Goal: Task Accomplishment & Management: Use online tool/utility

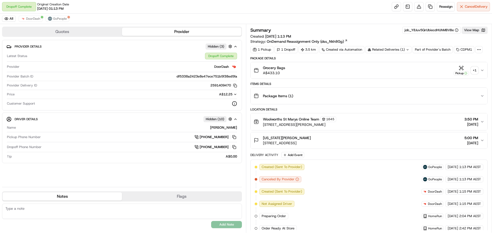
click at [472, 69] on div "+ 1" at bounding box center [474, 70] width 7 height 7
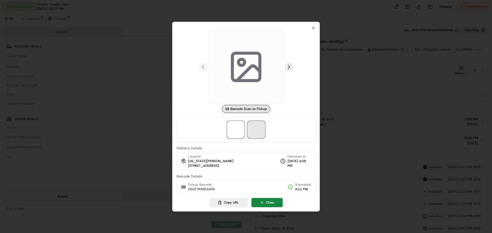
click at [253, 131] on span at bounding box center [256, 130] width 16 height 16
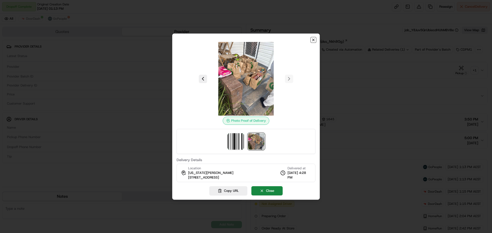
click at [313, 39] on icon "button" at bounding box center [313, 40] width 2 height 2
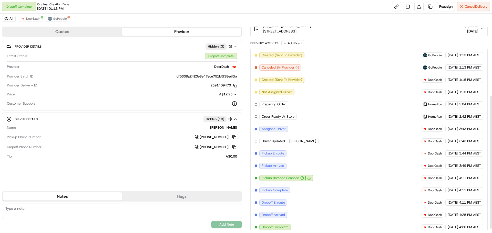
scroll to position [116, 0]
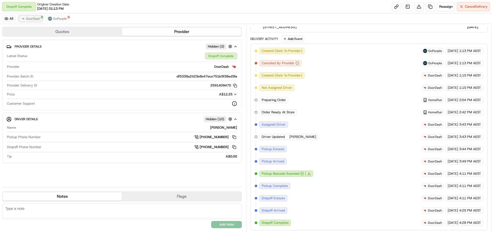
click at [34, 17] on span "DoorDash" at bounding box center [33, 19] width 14 height 4
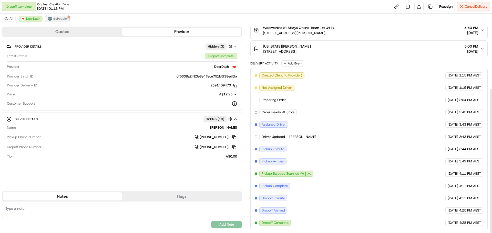
click at [56, 17] on span "GoPeople" at bounding box center [60, 19] width 14 height 4
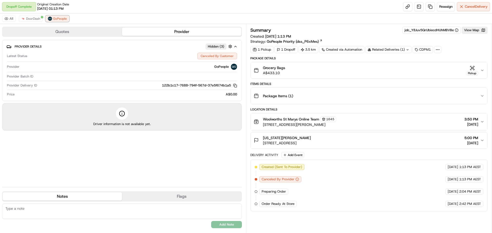
scroll to position [0, 0]
